Goal: Task Accomplishment & Management: Manage account settings

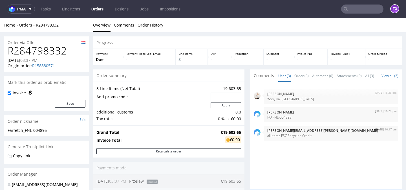
scroll to position [63, 0]
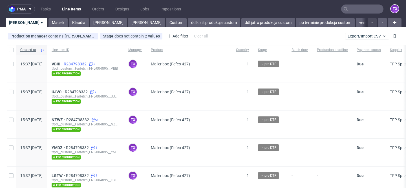
click at [88, 63] on span "R284798332" at bounding box center [76, 64] width 24 height 5
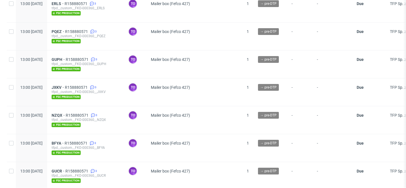
scroll to position [402, 0]
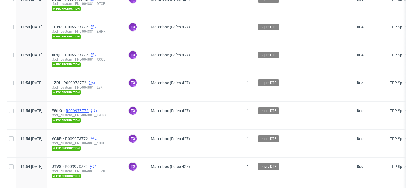
click at [90, 109] on span "R009973772" at bounding box center [78, 111] width 24 height 5
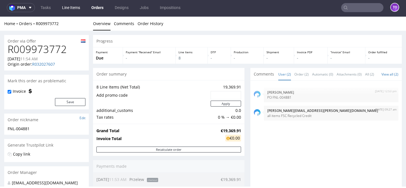
click at [77, 10] on link "Line Items" at bounding box center [71, 7] width 25 height 9
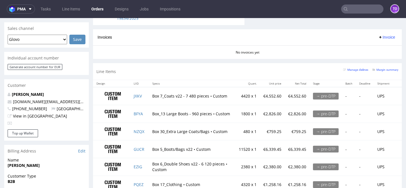
scroll to position [341, 0]
